Goal: Find specific page/section: Find specific page/section

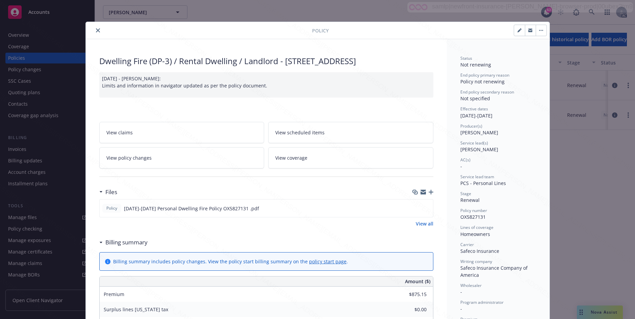
click at [96, 32] on icon "close" at bounding box center [98, 30] width 4 height 4
